Goal: Information Seeking & Learning: Learn about a topic

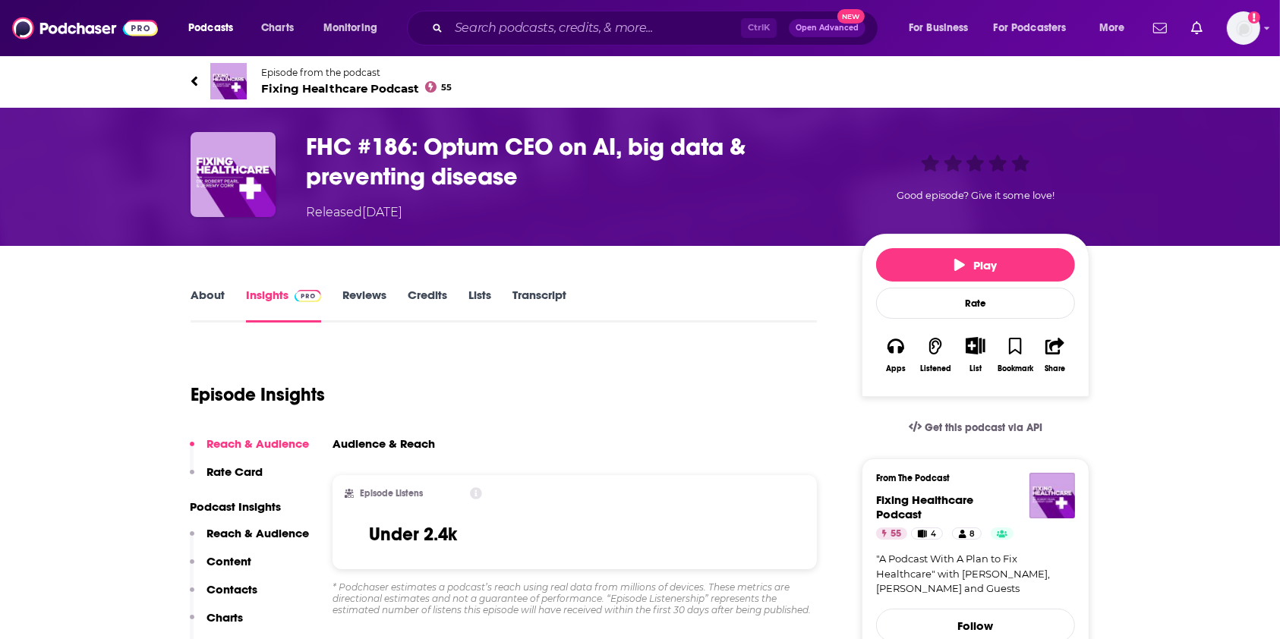
click at [201, 296] on link "About" at bounding box center [208, 305] width 34 height 35
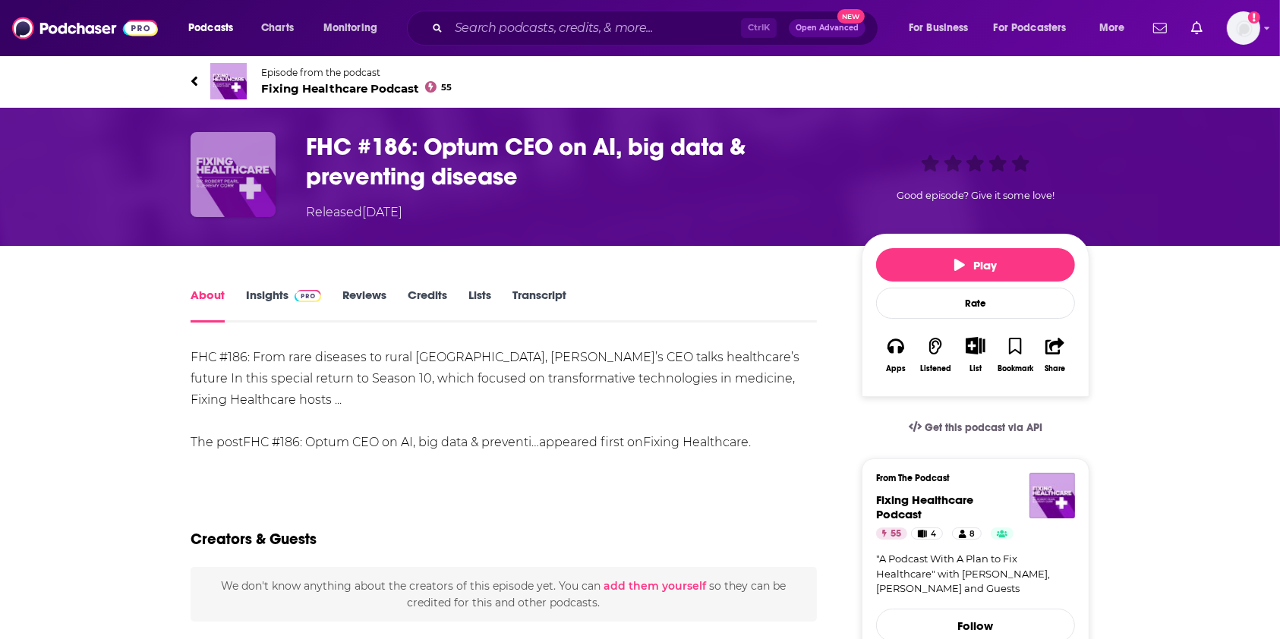
click at [235, 191] on img "FHC #186: Optum CEO on AI, big data & preventing disease" at bounding box center [233, 174] width 85 height 85
click at [319, 83] on span "Fixing Healthcare Podcast 55" at bounding box center [356, 88] width 191 height 14
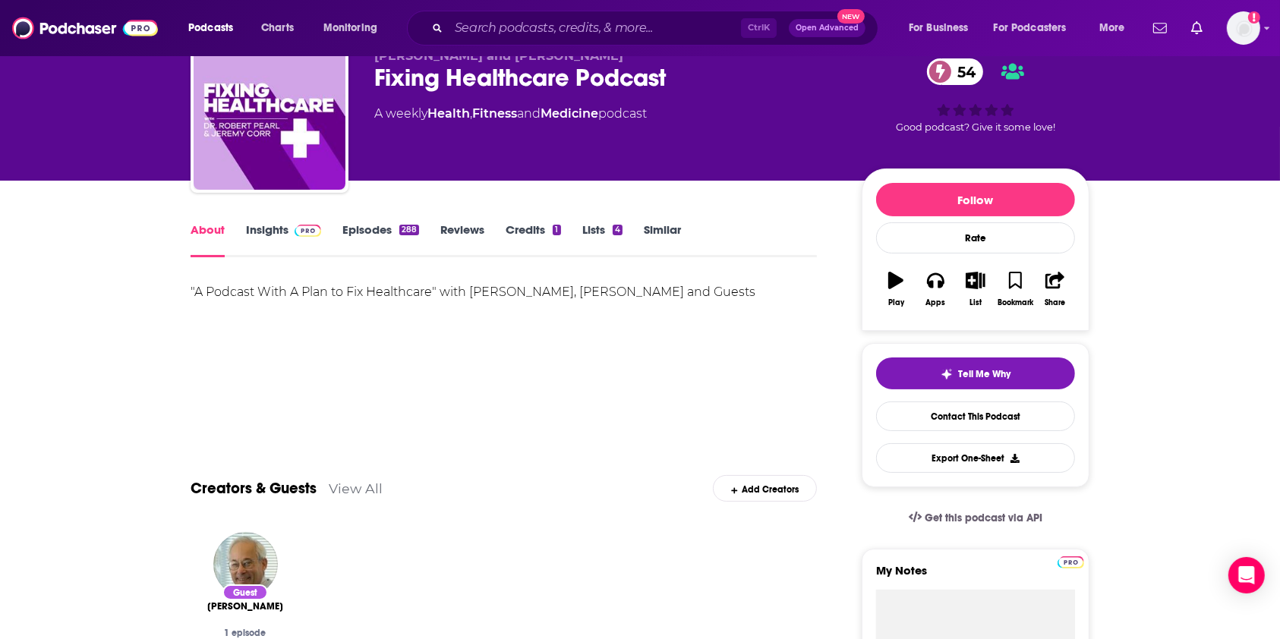
scroll to position [69, 0]
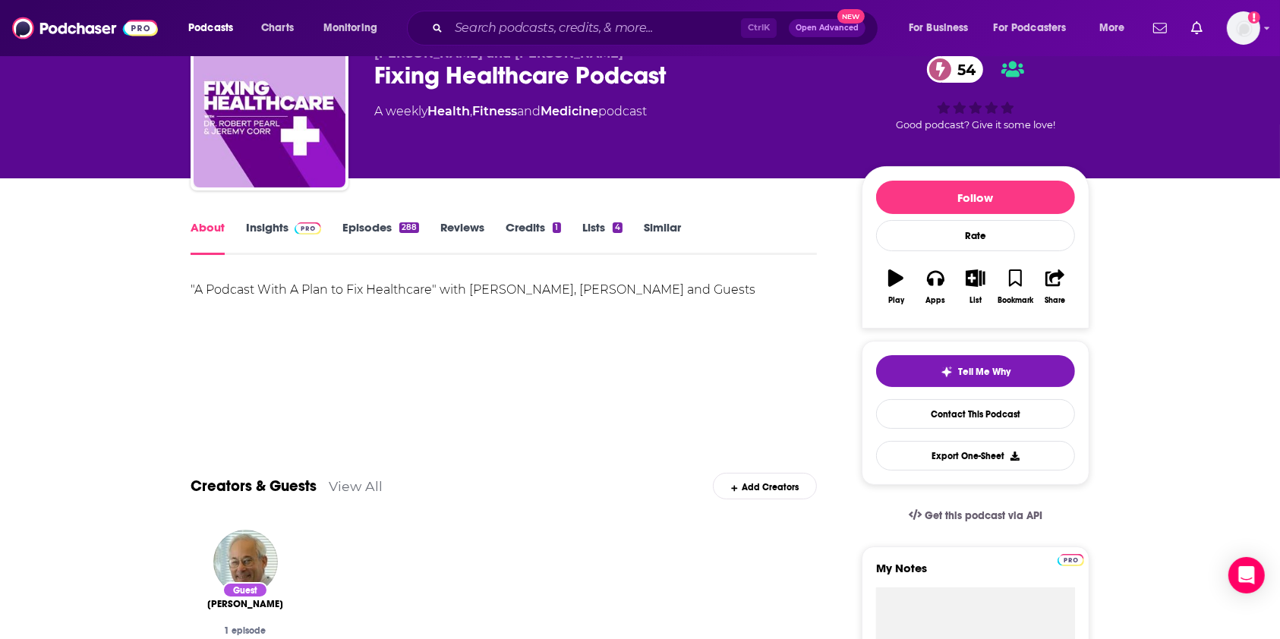
click at [260, 234] on link "Insights" at bounding box center [283, 237] width 75 height 35
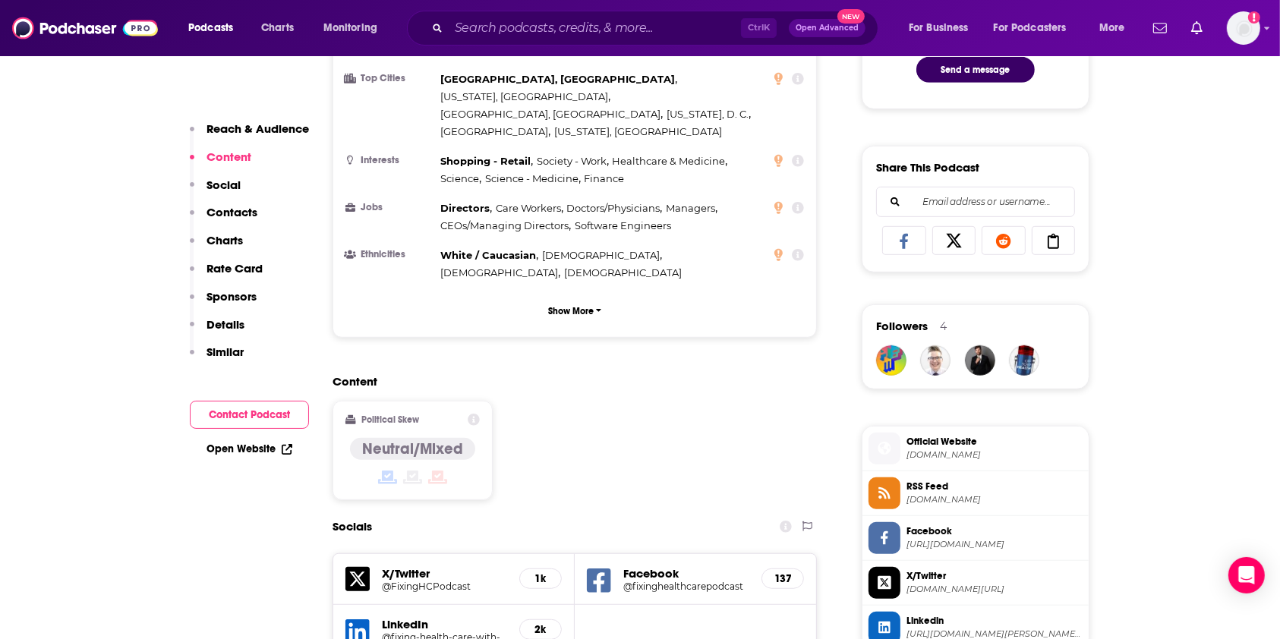
scroll to position [908, 0]
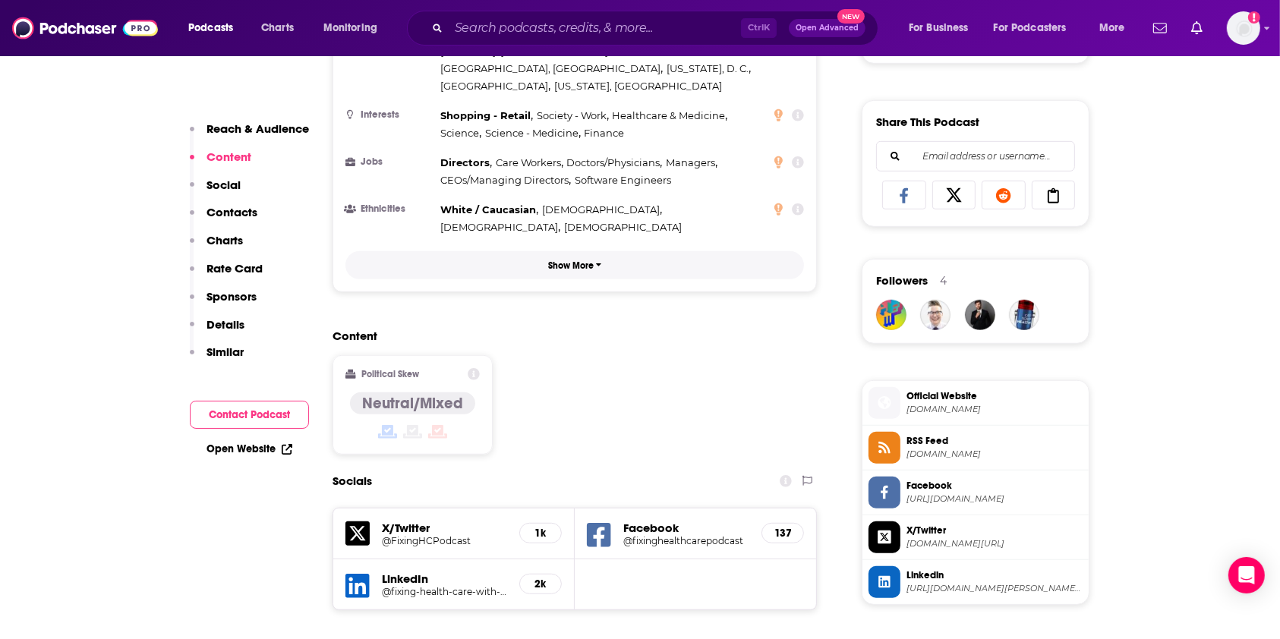
click at [582, 260] on p "Show More" at bounding box center [571, 265] width 46 height 11
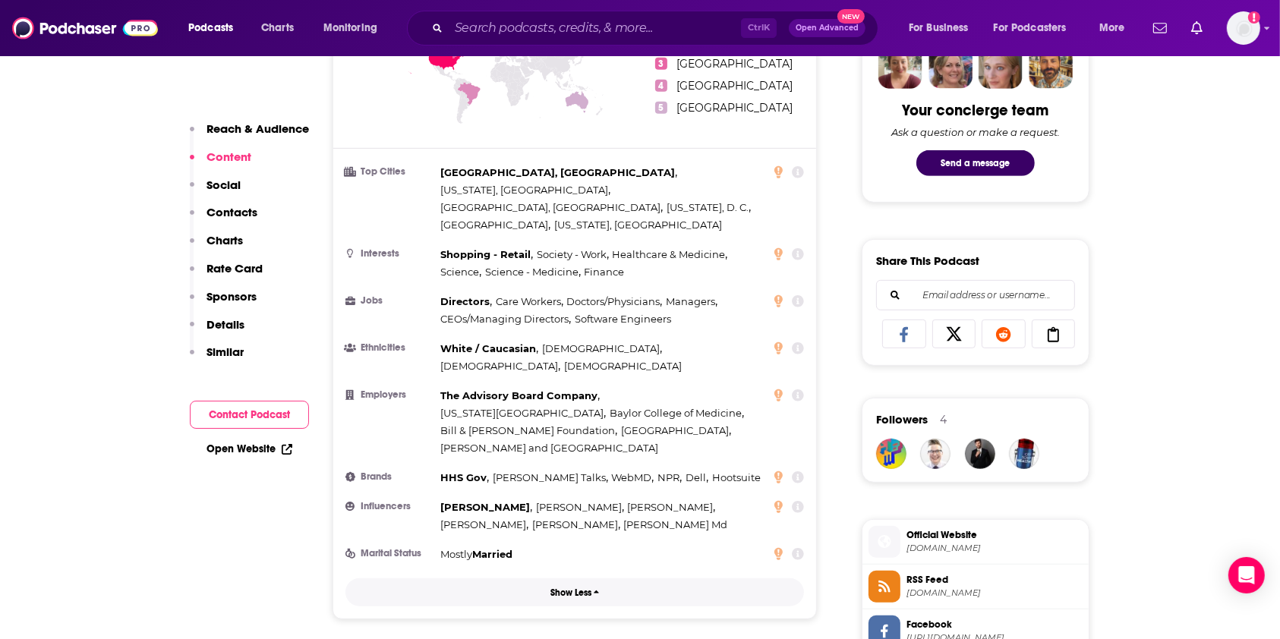
scroll to position [0, 0]
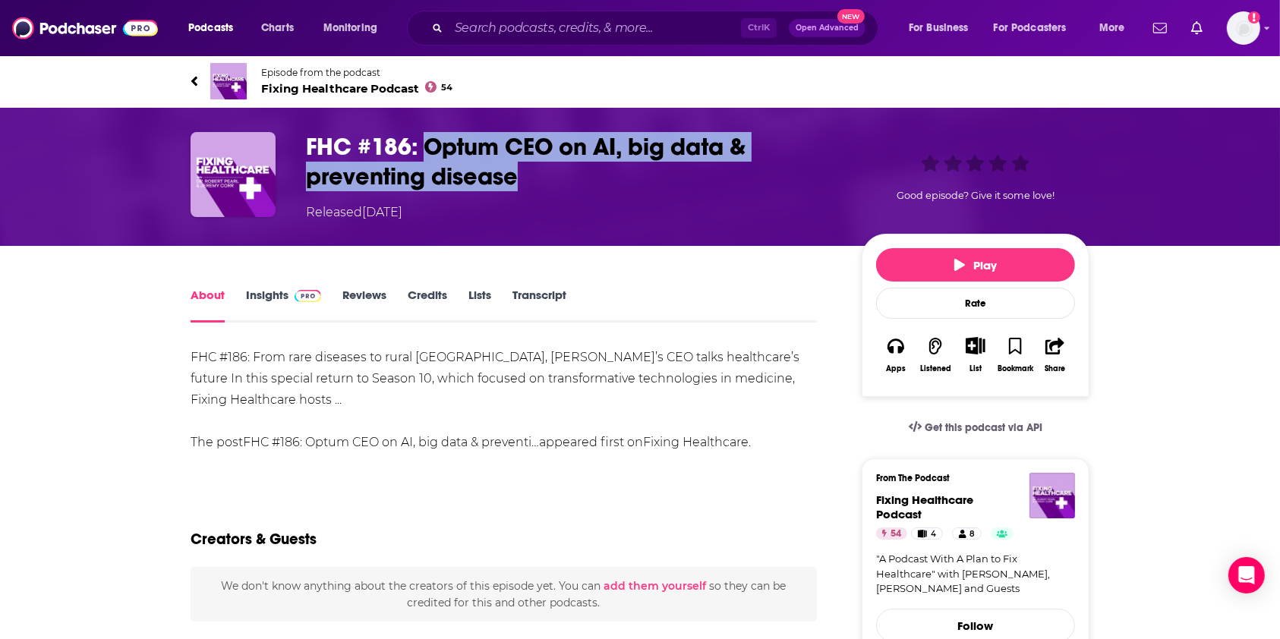
drag, startPoint x: 547, startPoint y: 184, endPoint x: 427, endPoint y: 138, distance: 128.3
click at [427, 138] on h1 "FHC #186: Optum CEO on AI, big data & preventing disease" at bounding box center [571, 161] width 531 height 59
copy h1 "Optum CEO on AI, big data & preventing disease"
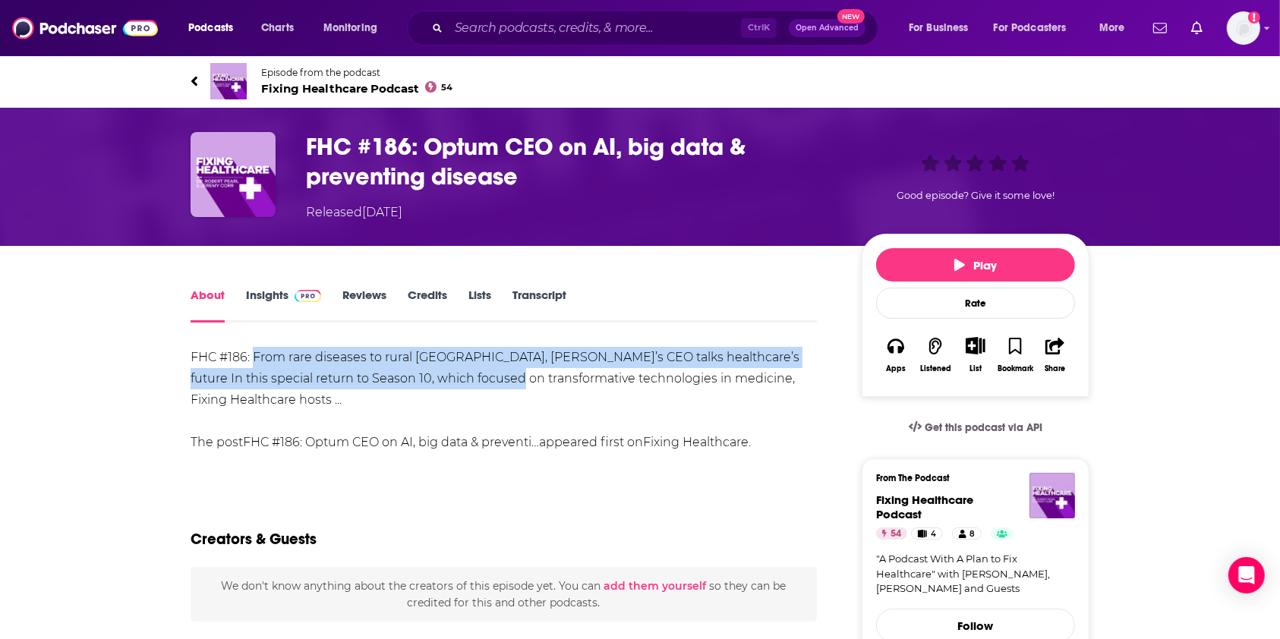
drag, startPoint x: 255, startPoint y: 357, endPoint x: 506, endPoint y: 384, distance: 252.0
click at [506, 384] on div "FHC #186: From rare diseases to rural [GEOGRAPHIC_DATA], [PERSON_NAME]’s CEO ta…" at bounding box center [504, 400] width 626 height 106
click at [424, 373] on div "FHC #186: From rare diseases to rural [GEOGRAPHIC_DATA], [PERSON_NAME]’s CEO ta…" at bounding box center [504, 400] width 626 height 106
drag, startPoint x: 476, startPoint y: 351, endPoint x: 613, endPoint y: 368, distance: 138.5
click at [613, 368] on div "FHC #186: From rare diseases to rural [GEOGRAPHIC_DATA], [PERSON_NAME]’s CEO ta…" at bounding box center [504, 400] width 626 height 106
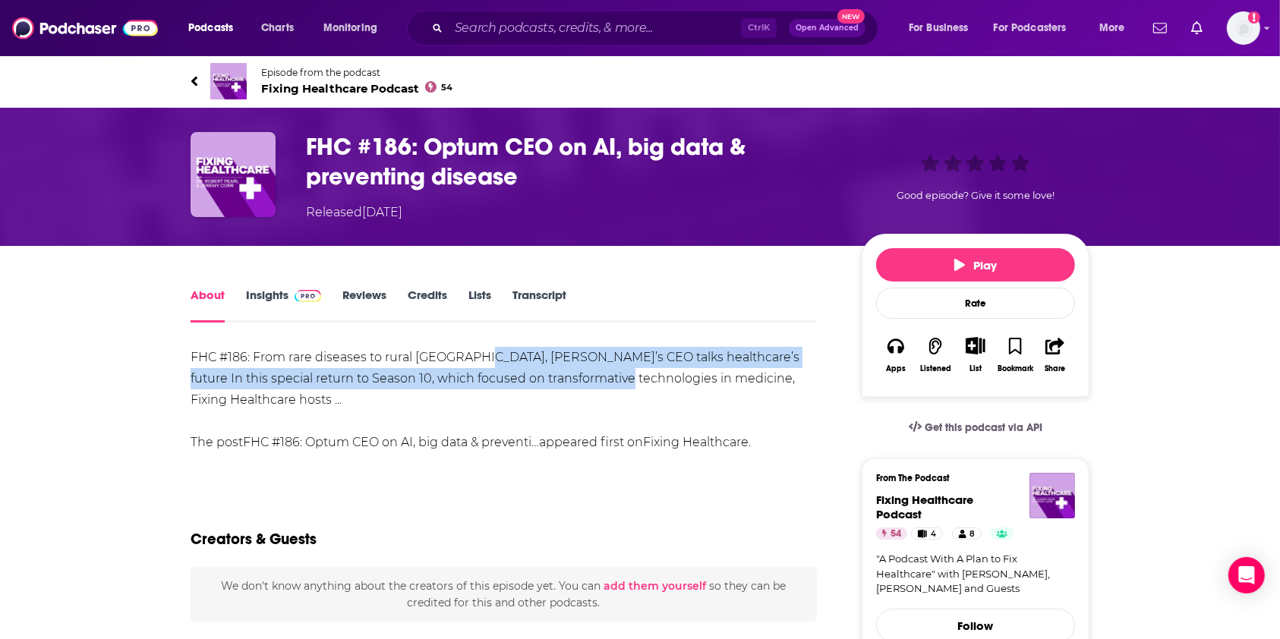
click at [491, 349] on div "FHC #186: From rare diseases to rural [GEOGRAPHIC_DATA], [PERSON_NAME]’s CEO ta…" at bounding box center [504, 400] width 626 height 106
drag, startPoint x: 472, startPoint y: 354, endPoint x: 833, endPoint y: 383, distance: 362.4
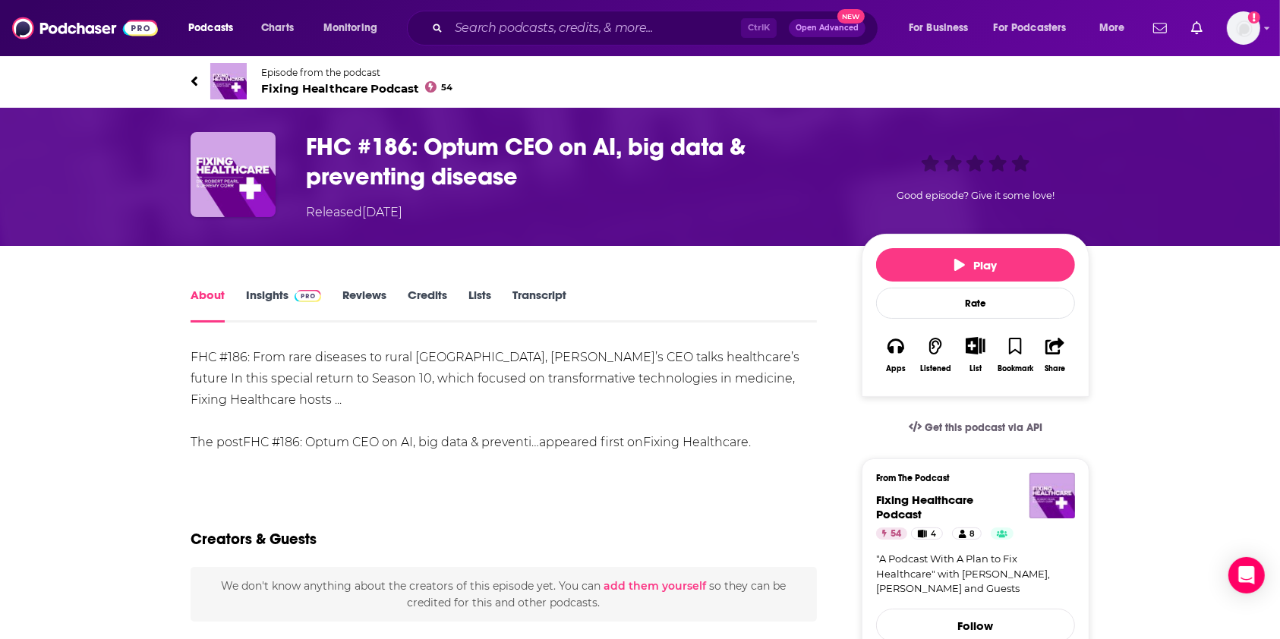
click at [193, 402] on div "FHC #186: From rare diseases to rural [GEOGRAPHIC_DATA], [PERSON_NAME]’s CEO ta…" at bounding box center [504, 400] width 626 height 106
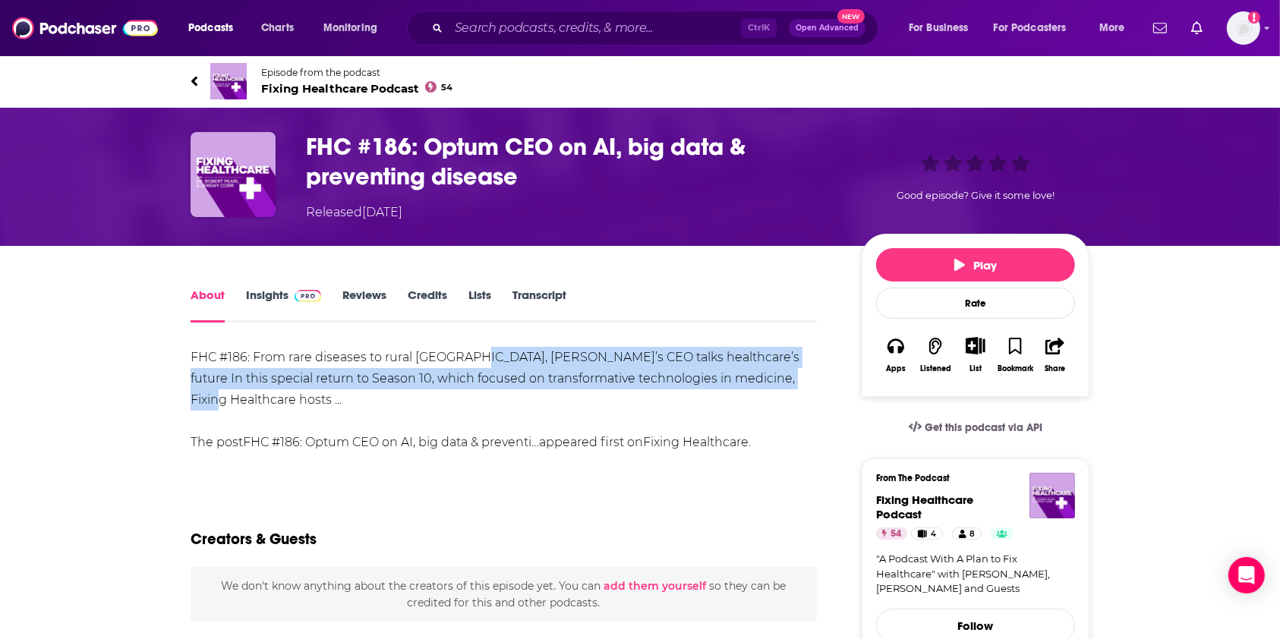
drag, startPoint x: 814, startPoint y: 370, endPoint x: 471, endPoint y: 354, distance: 343.5
click at [471, 354] on div "FHC #186: From rare diseases to rural [GEOGRAPHIC_DATA], [PERSON_NAME]’s CEO ta…" at bounding box center [504, 400] width 626 height 106
drag, startPoint x: 284, startPoint y: 289, endPoint x: 956, endPoint y: 176, distance: 681.9
click at [283, 289] on link "Insights" at bounding box center [283, 305] width 75 height 35
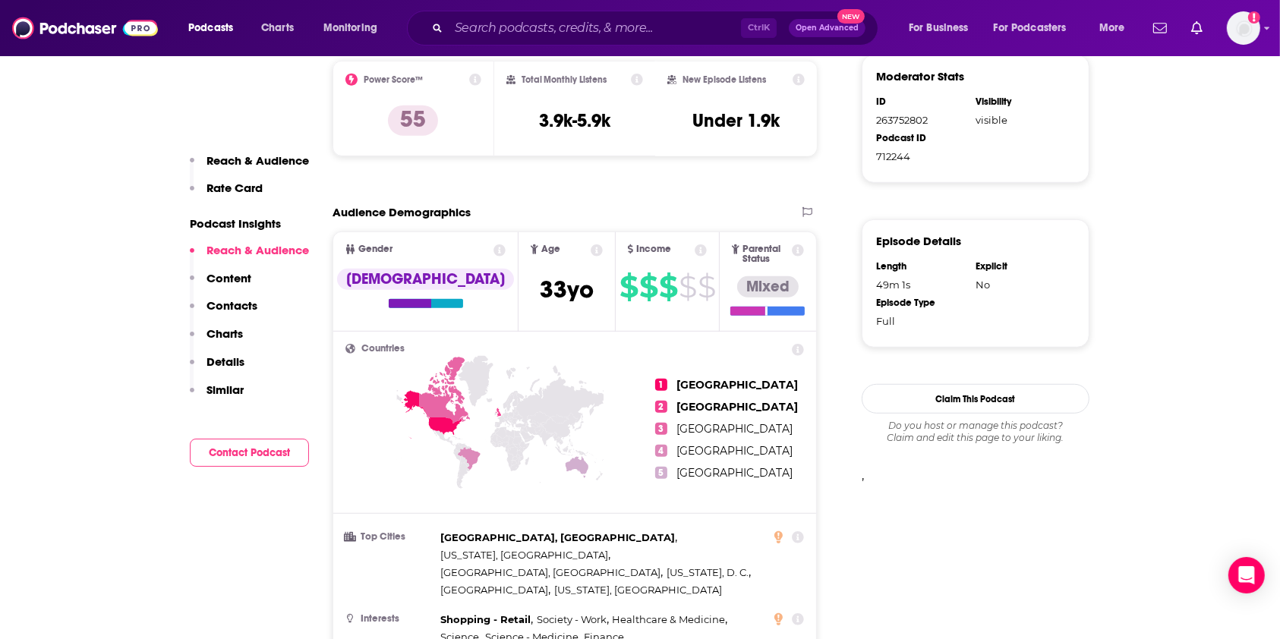
scroll to position [949, 0]
